Goal: Ask a question

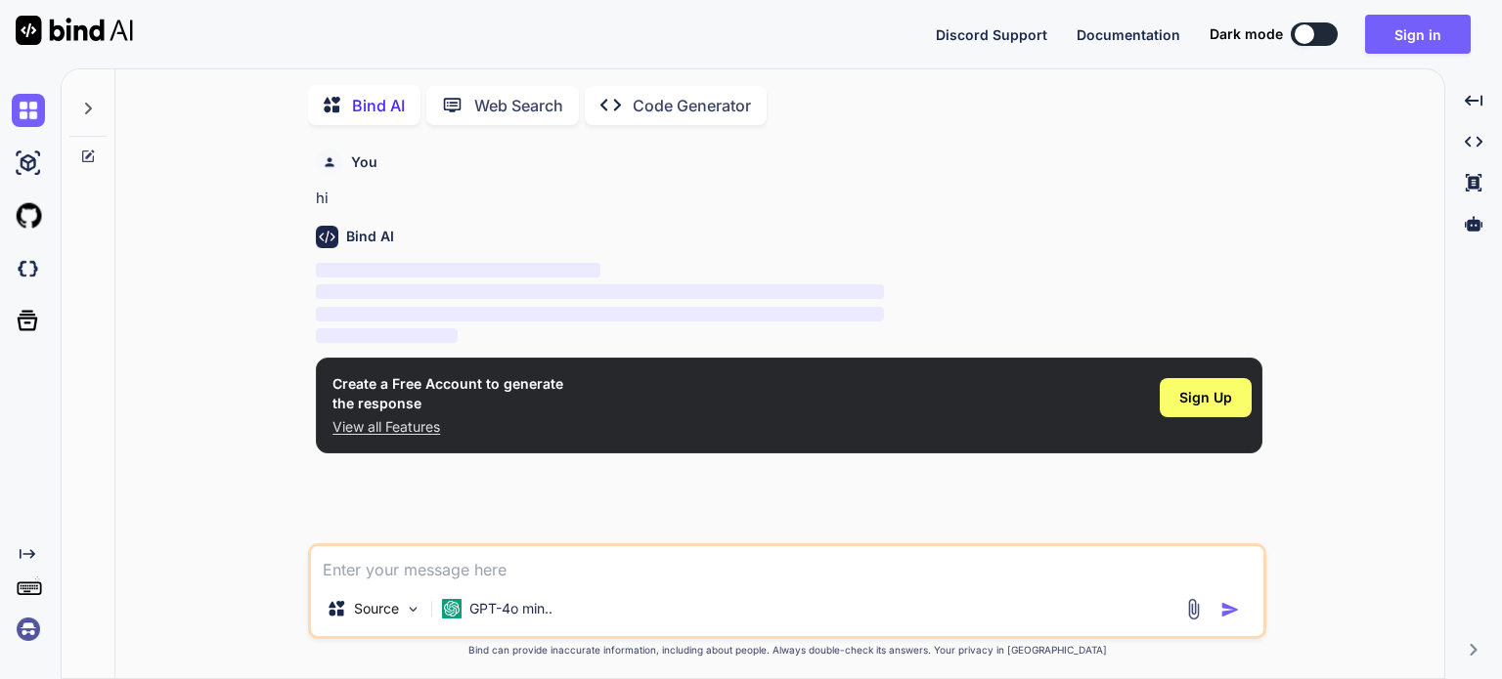
scroll to position [7, 0]
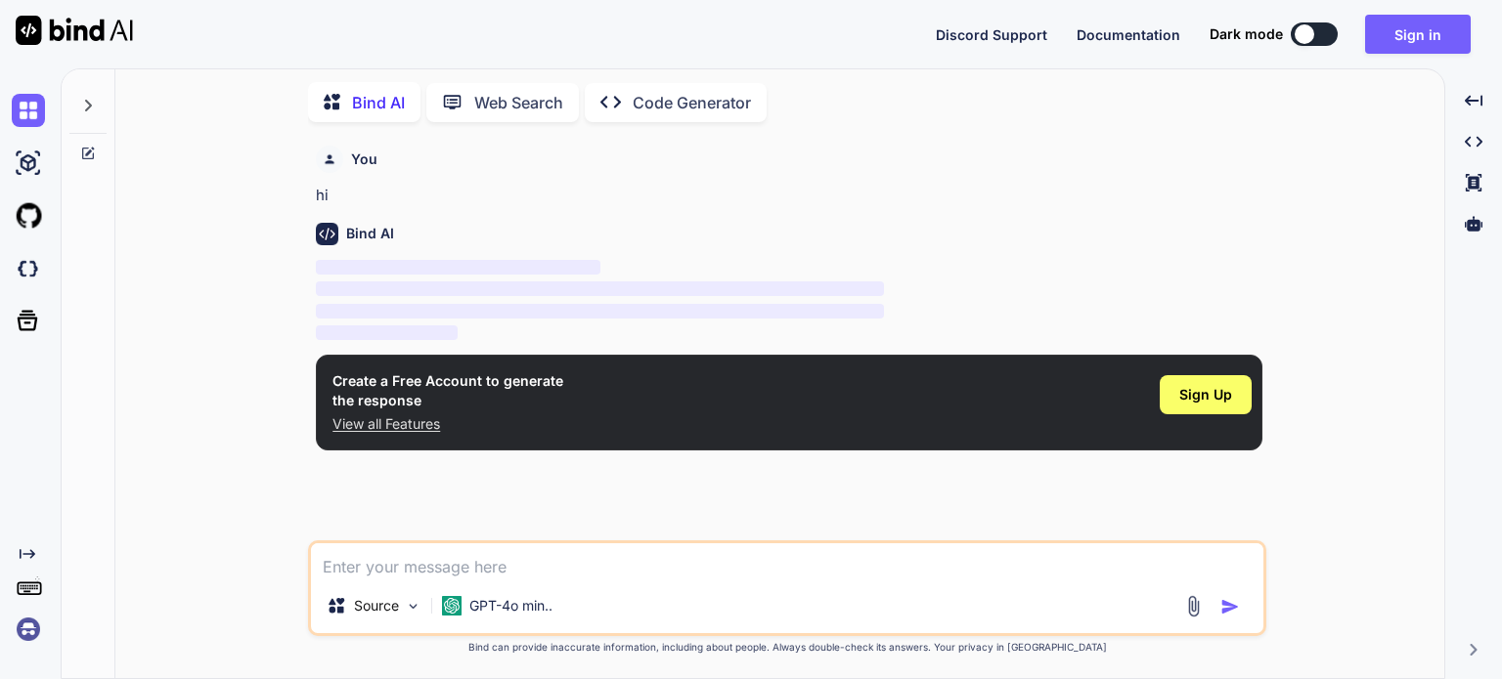
type textarea "x"
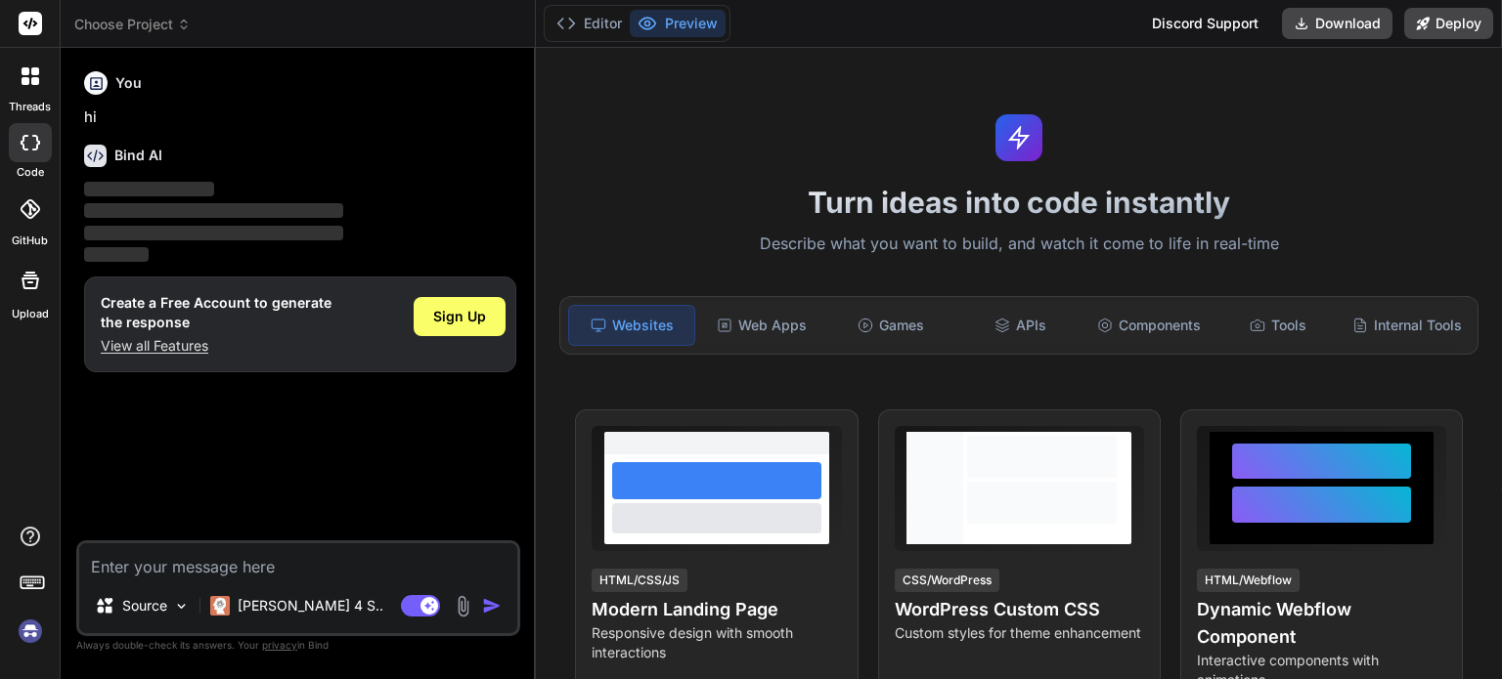
type textarea "x"
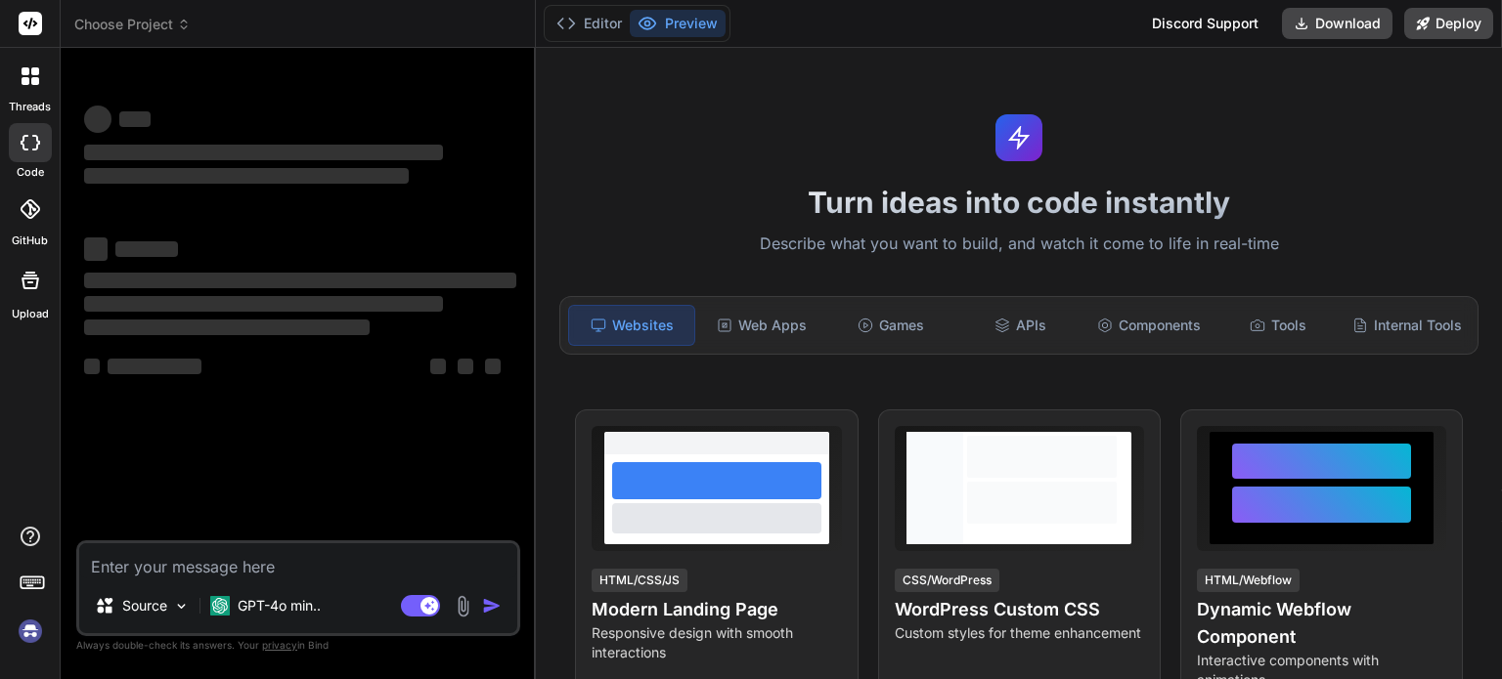
type textarea "x"
type textarea "h"
type textarea "x"
type textarea "hi"
type textarea "x"
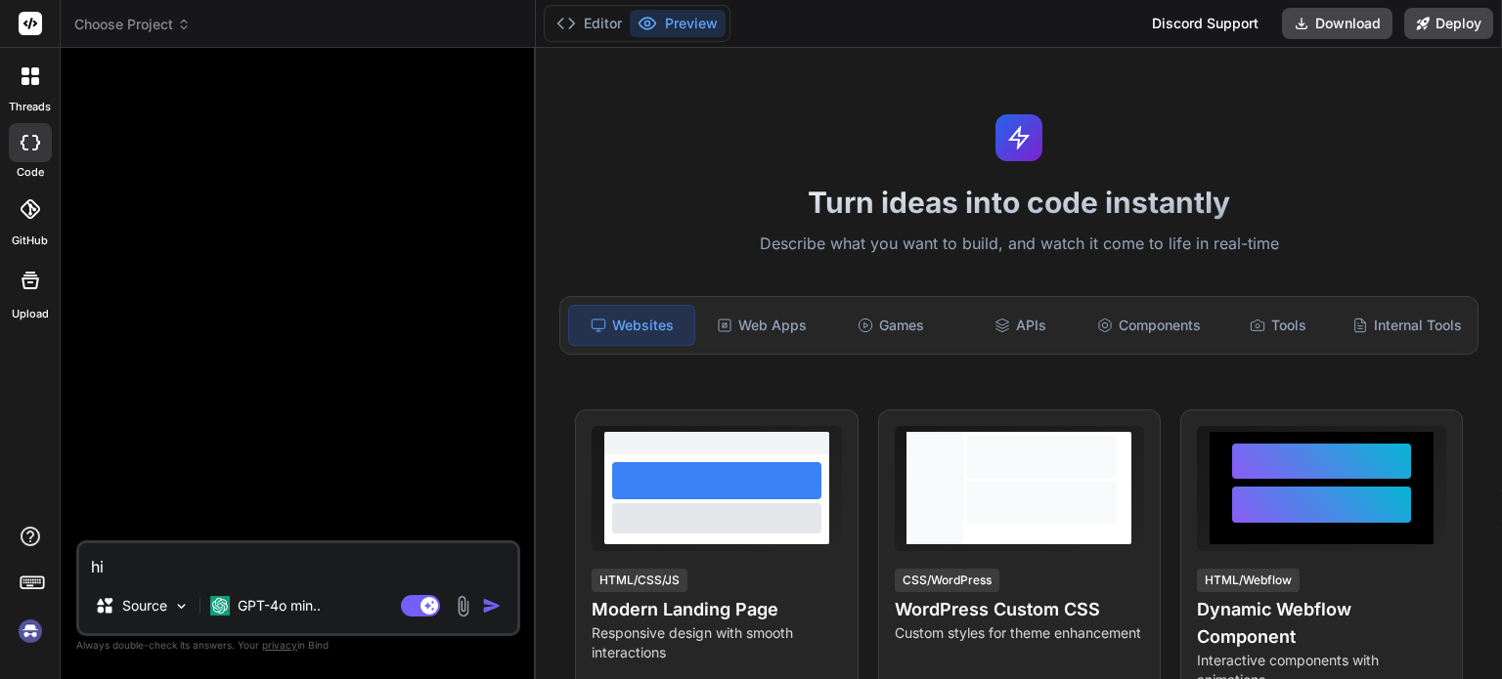
type textarea "hi"
click at [490, 608] on img "button" at bounding box center [492, 606] width 20 height 20
type textarea "x"
